Goal: Transaction & Acquisition: Purchase product/service

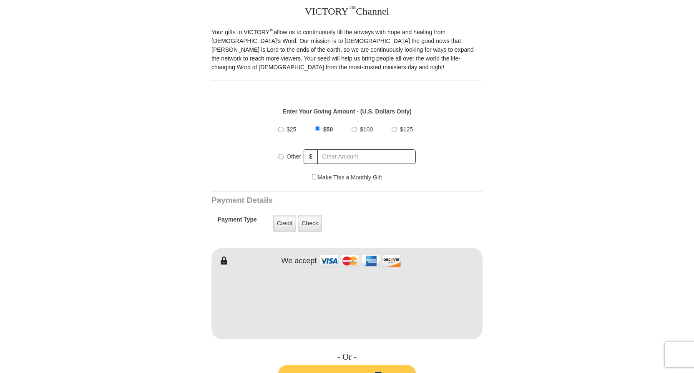
scroll to position [250, 0]
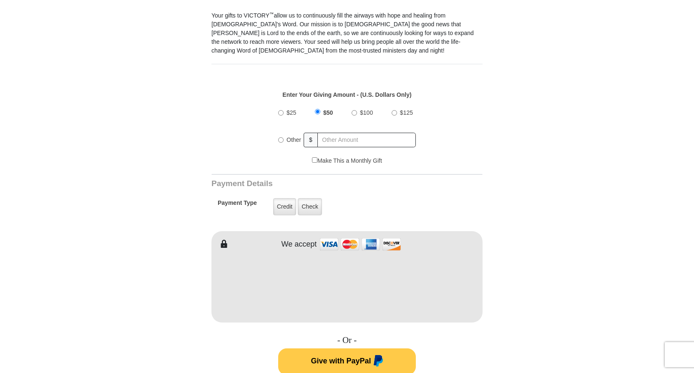
click at [280, 110] on input "$25" at bounding box center [280, 112] width 5 height 5
radio input "true"
click at [312, 198] on label "Check" at bounding box center [310, 206] width 24 height 17
click at [0, 0] on input "Check" at bounding box center [0, 0] width 0 height 0
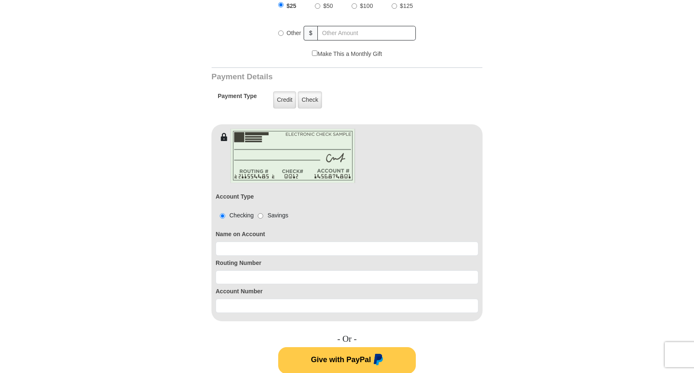
scroll to position [375, 0]
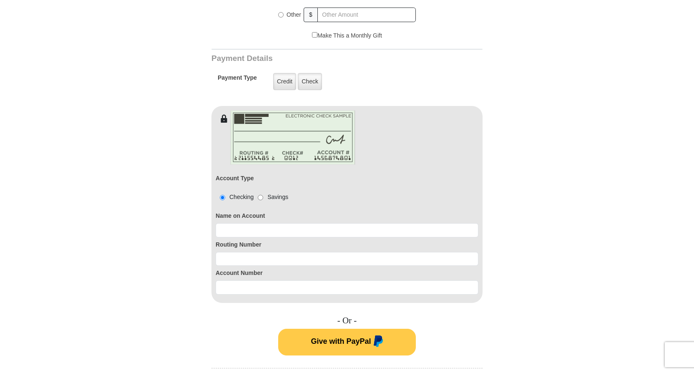
drag, startPoint x: 282, startPoint y: 211, endPoint x: 280, endPoint y: 216, distance: 5.7
click at [282, 212] on div "Name on Account" at bounding box center [347, 223] width 263 height 29
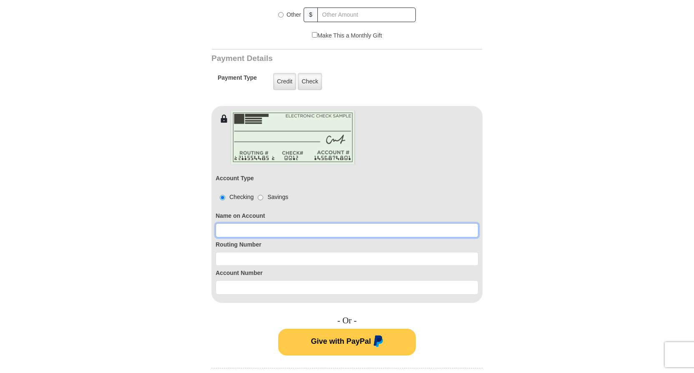
click at [275, 223] on input at bounding box center [347, 230] width 263 height 14
type input "[PERSON_NAME]"
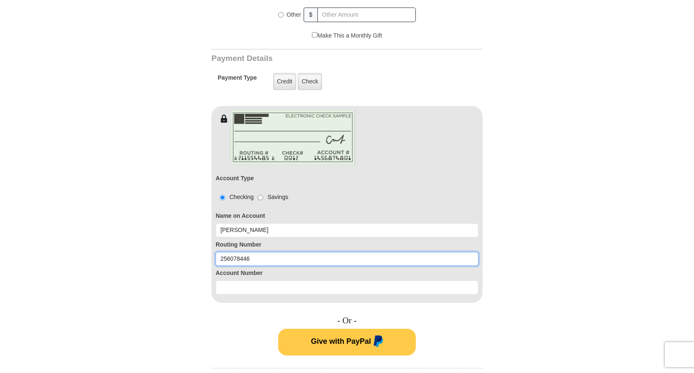
type input "256078446"
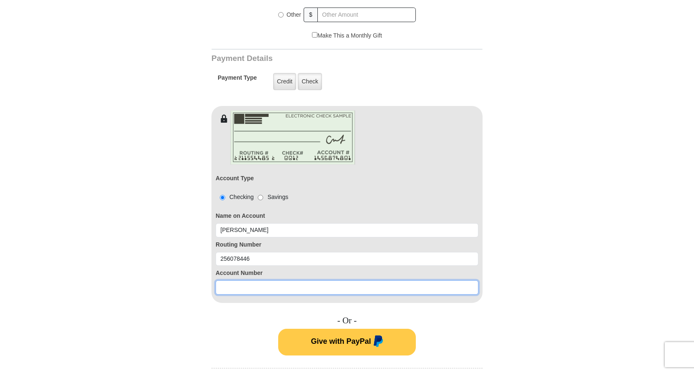
click at [259, 280] on input at bounding box center [347, 287] width 263 height 14
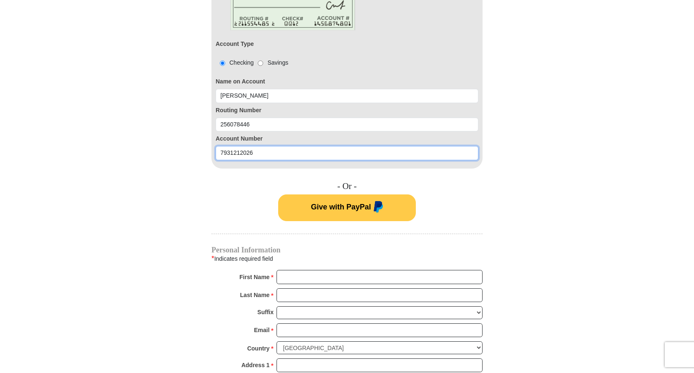
scroll to position [542, 0]
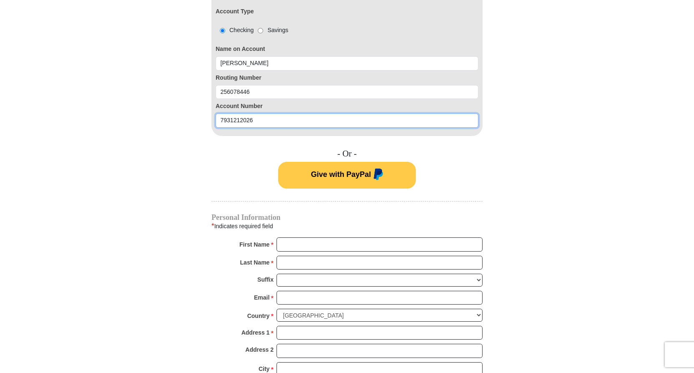
type input "7931212026"
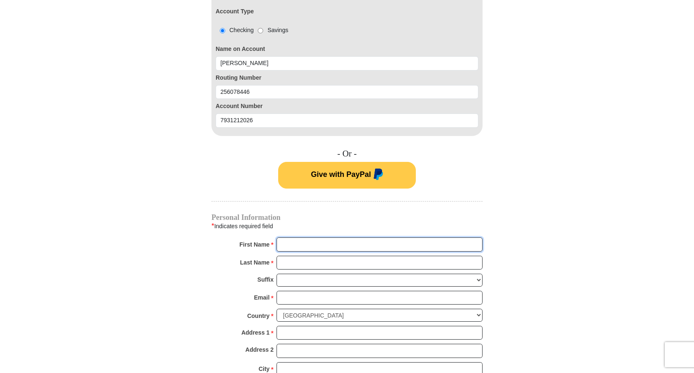
click at [318, 237] on input "First Name *" at bounding box center [380, 244] width 206 height 14
type input "[PERSON_NAME]"
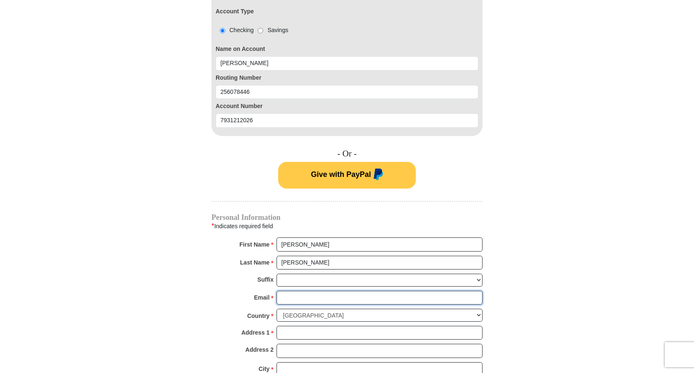
type input "[EMAIL_ADDRESS][DOMAIN_NAME]"
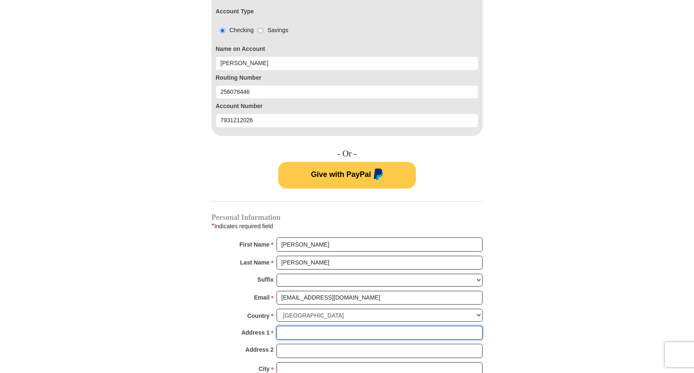
type input "[STREET_ADDRESS]"
type input "Apt F"
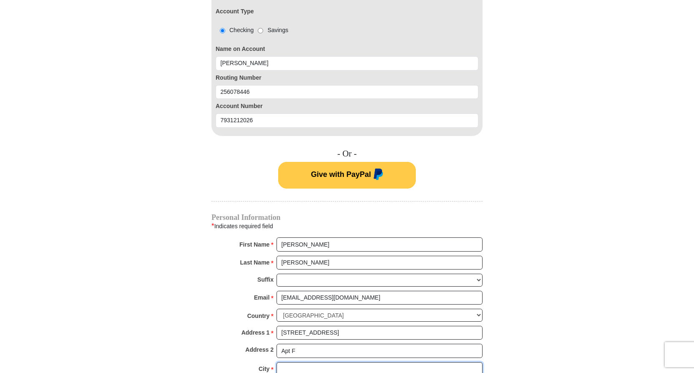
type input "Jamesburg"
select select "NJ"
type input "08831"
type input "6095758846"
radio input "true"
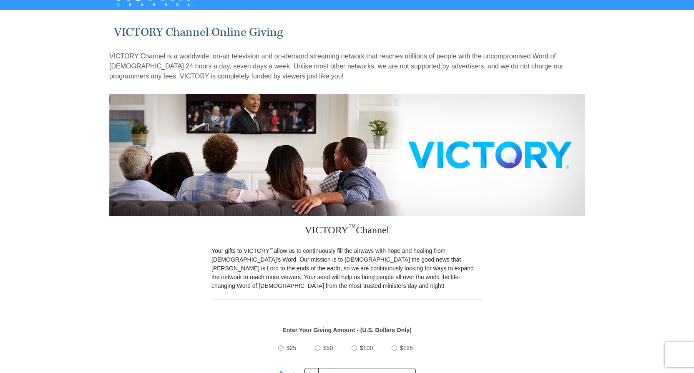
scroll to position [0, 0]
